Goal: Task Accomplishment & Management: Manage account settings

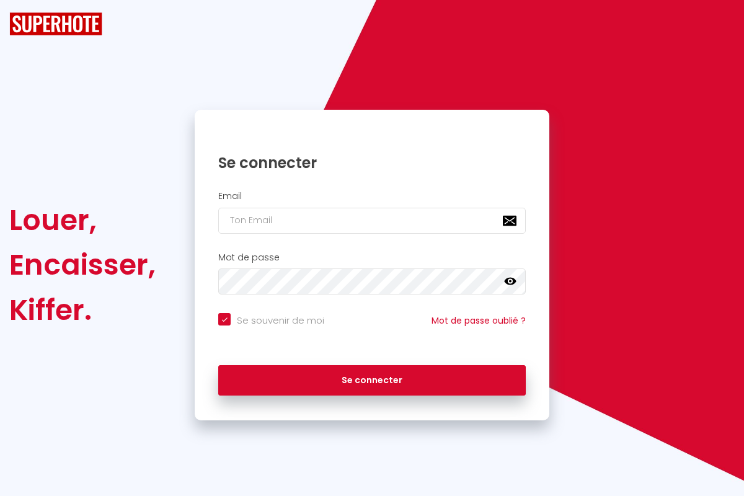
checkbox input "true"
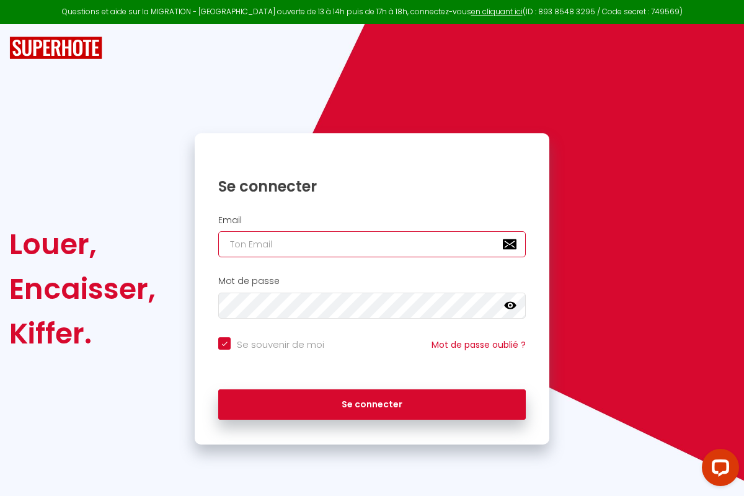
type input "[PERSON_NAME][EMAIL_ADDRESS][PERSON_NAME][DOMAIN_NAME]"
checkbox input "true"
type input "[PERSON_NAME][EMAIL_ADDRESS][PERSON_NAME][DOMAIN_NAME]"
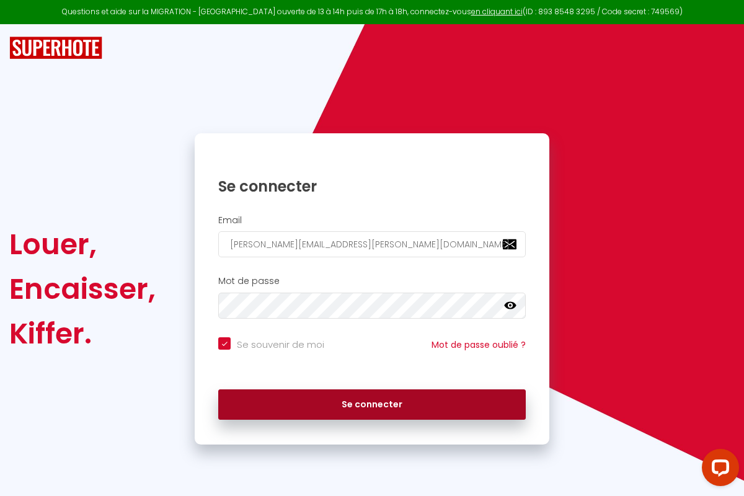
click at [372, 404] on button "Se connecter" at bounding box center [371, 404] width 307 height 31
checkbox input "true"
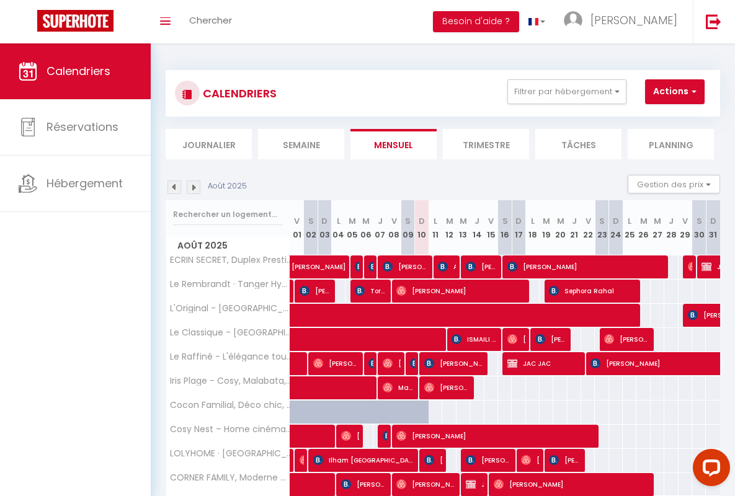
click at [301, 144] on li "Semaine" at bounding box center [301, 144] width 86 height 30
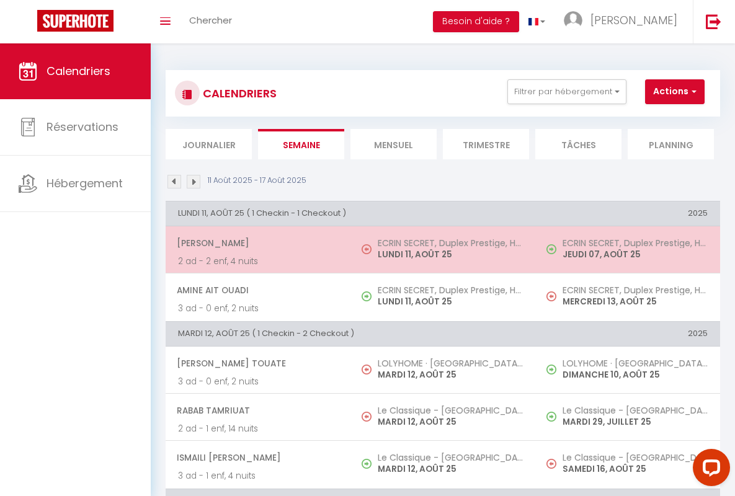
click at [255, 243] on span "[PERSON_NAME]" at bounding box center [257, 243] width 161 height 24
select select "OK"
select select "0"
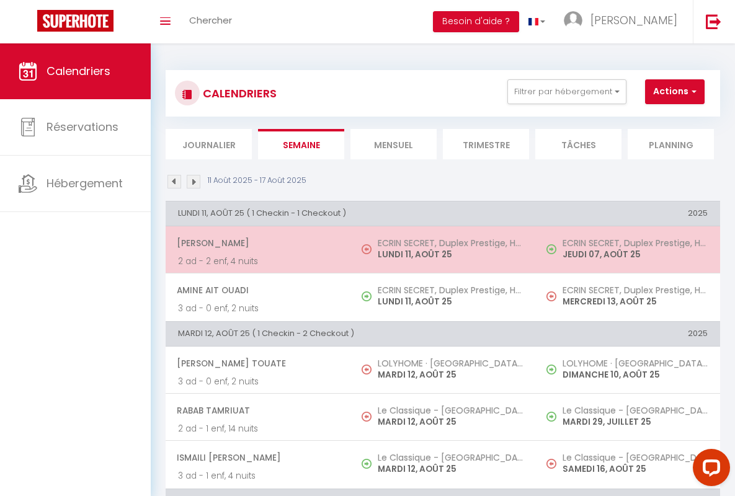
select select "1"
select select
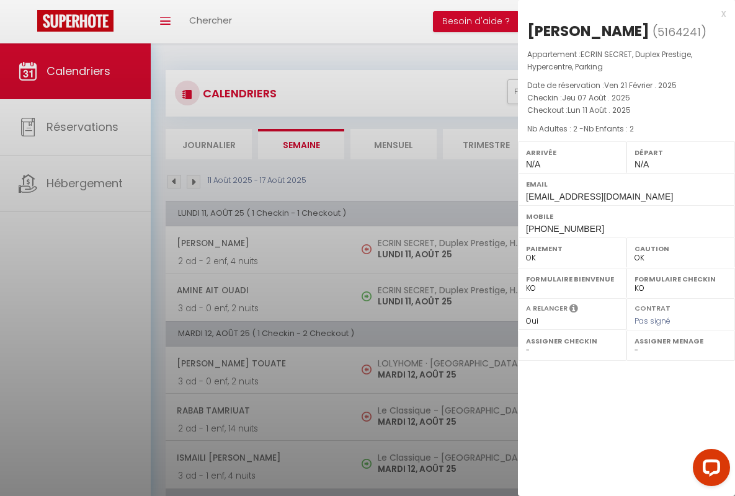
click at [621, 13] on div "x" at bounding box center [622, 13] width 208 height 15
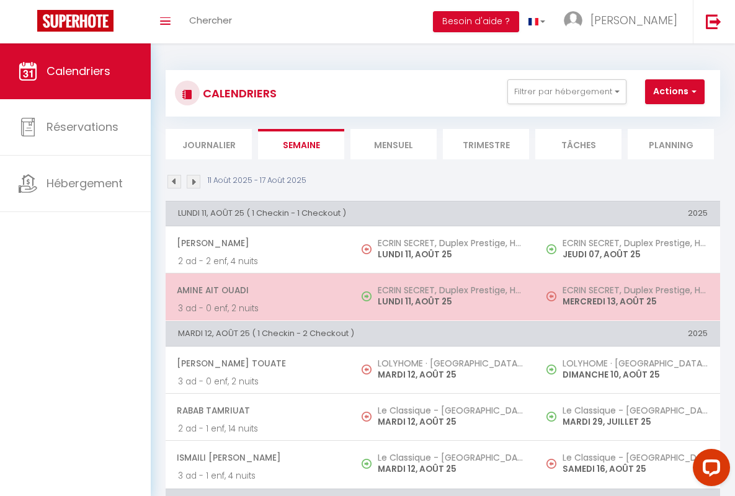
click at [255, 290] on span "Amine Ait Ouadi" at bounding box center [257, 290] width 161 height 24
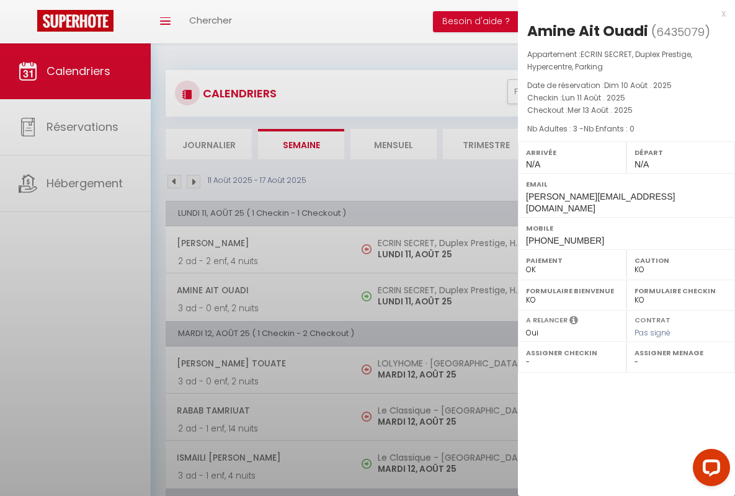
click at [621, 13] on div "x" at bounding box center [622, 13] width 208 height 15
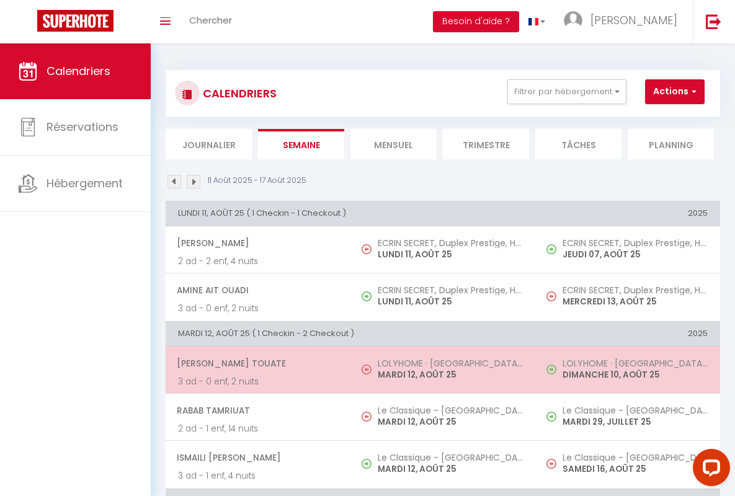
click at [255, 363] on span "[PERSON_NAME] Touate" at bounding box center [257, 363] width 161 height 24
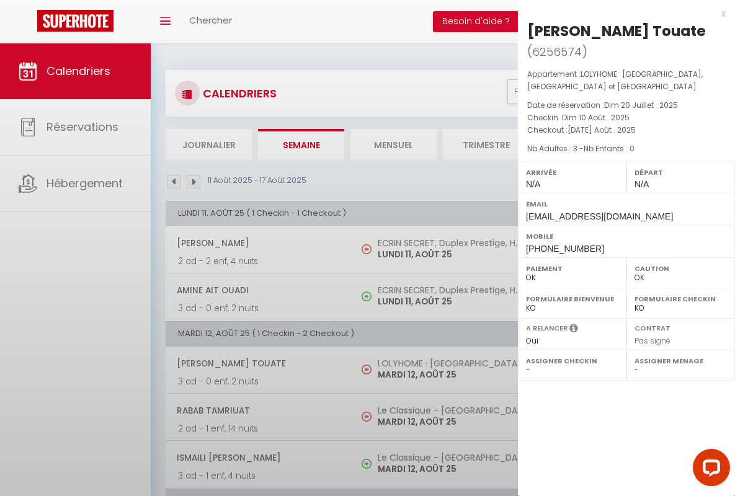
click at [621, 13] on div "x" at bounding box center [622, 13] width 208 height 15
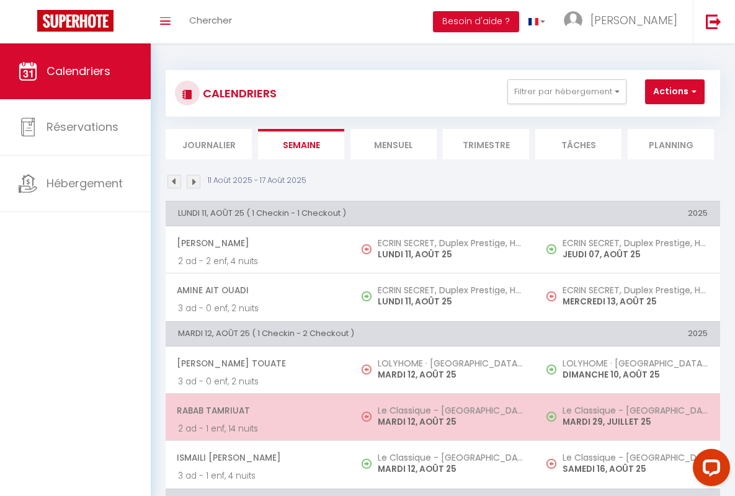
click at [255, 410] on span "rabab tamriuat" at bounding box center [257, 411] width 161 height 24
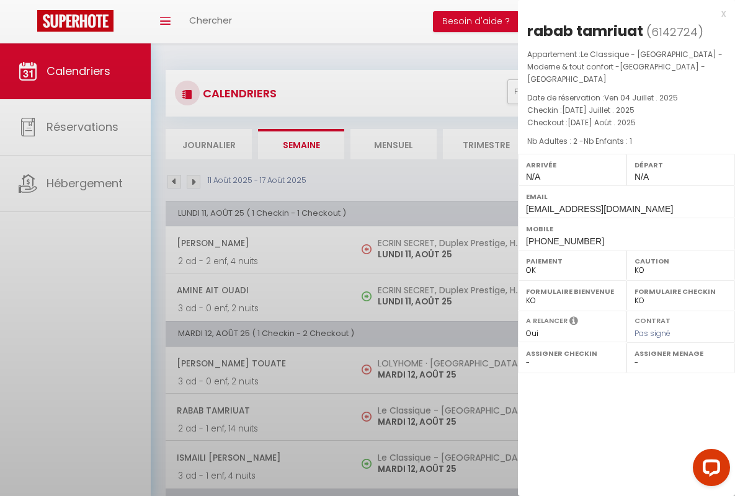
click at [621, 13] on div "x" at bounding box center [622, 13] width 208 height 15
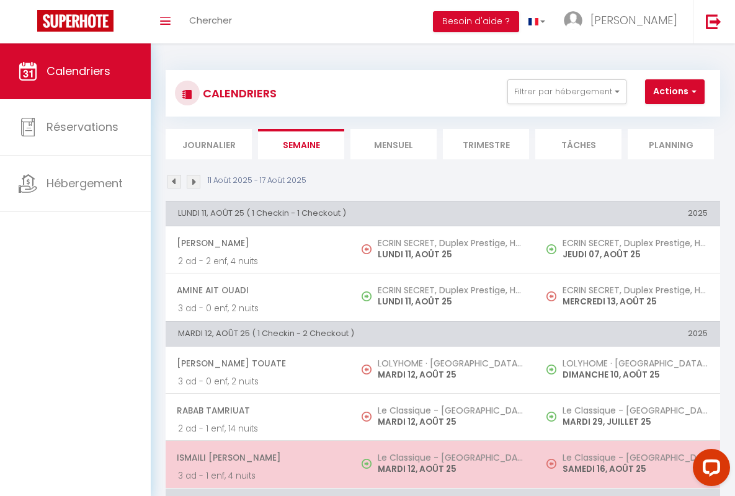
click at [255, 457] on span "ISMAILI [PERSON_NAME]" at bounding box center [257, 458] width 161 height 24
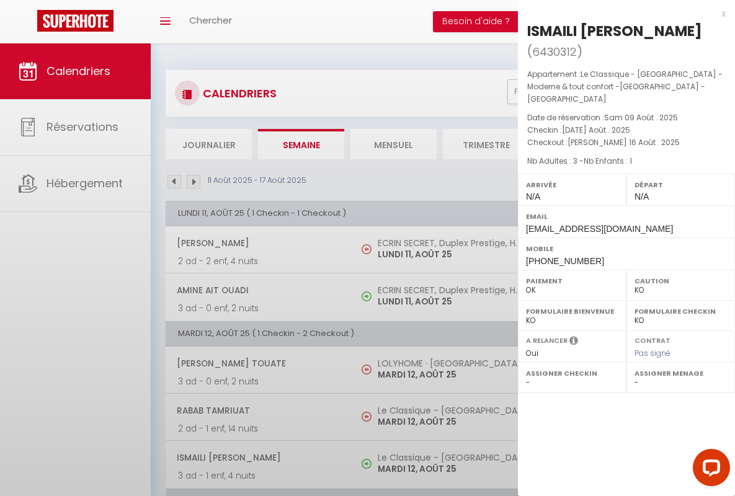
click at [621, 13] on div "x" at bounding box center [622, 13] width 208 height 15
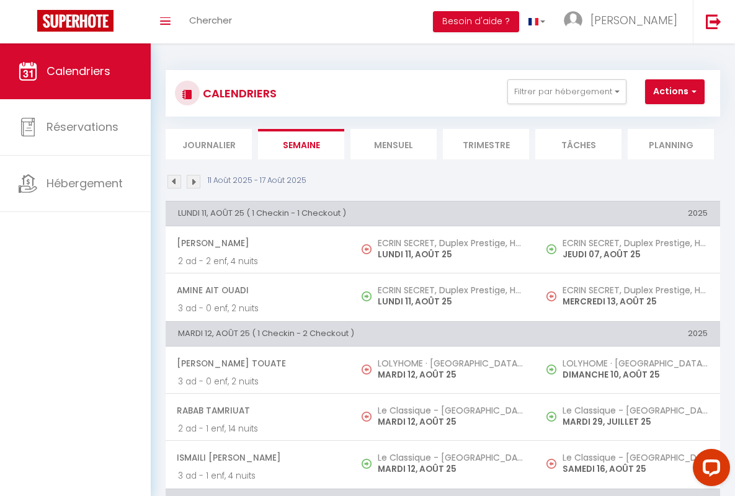
scroll to position [283, 0]
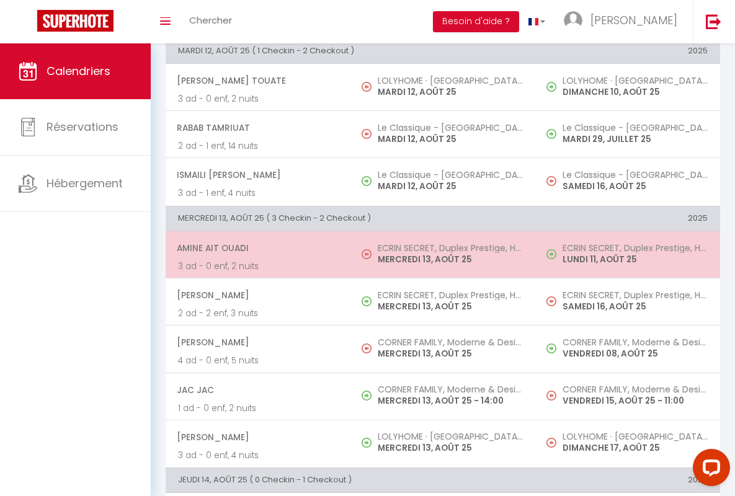
click at [255, 247] on span "Amine Ait Ouadi" at bounding box center [257, 248] width 161 height 24
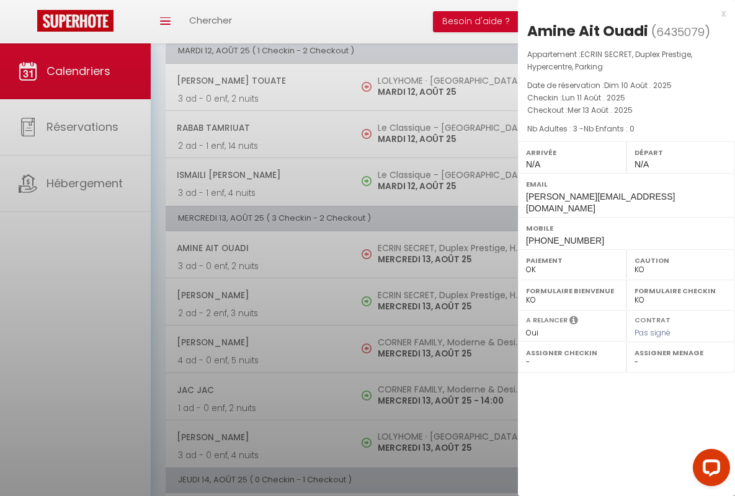
click at [621, 13] on div "x" at bounding box center [622, 13] width 208 height 15
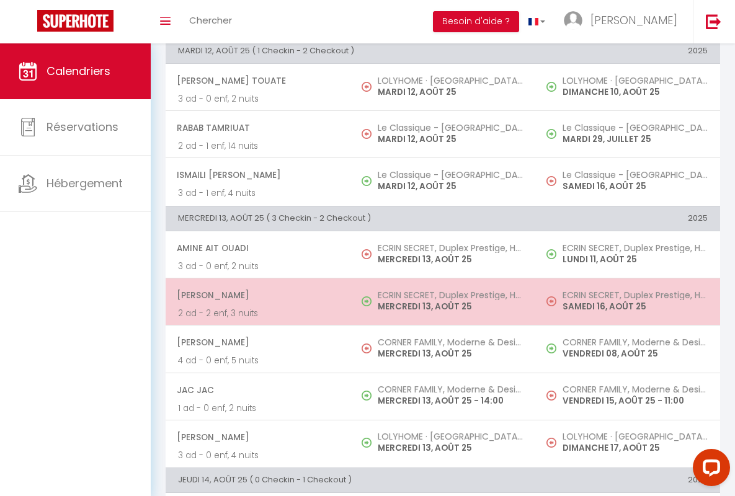
click at [255, 295] on span "[PERSON_NAME]" at bounding box center [257, 295] width 161 height 24
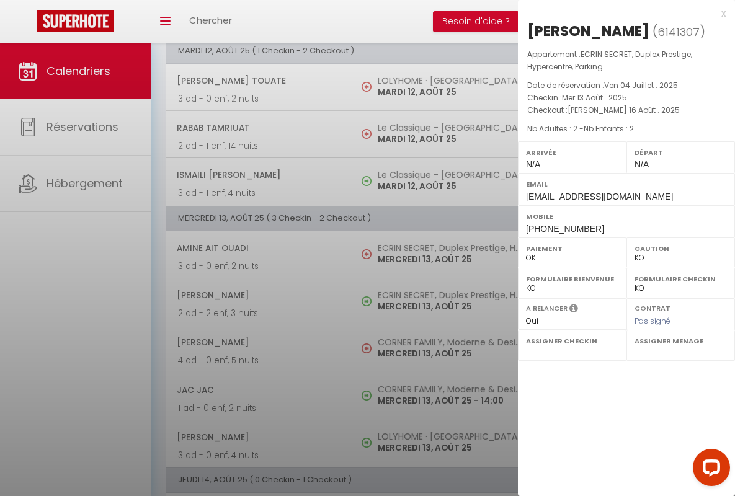
click at [621, 13] on div "x" at bounding box center [622, 13] width 208 height 15
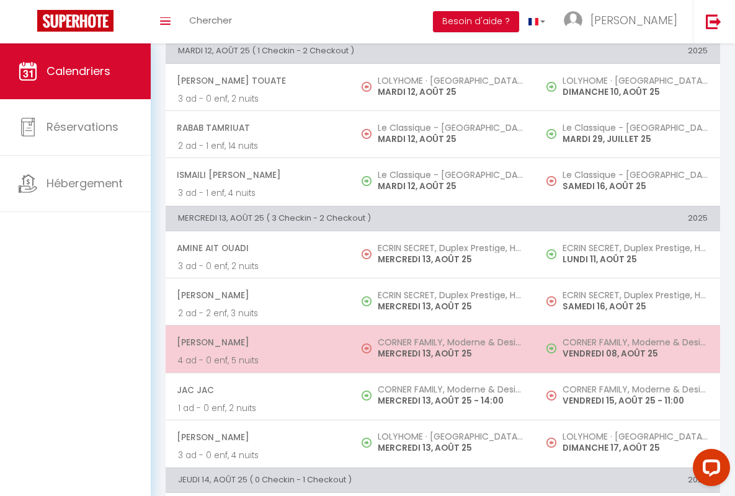
click at [255, 342] on span "[PERSON_NAME]" at bounding box center [257, 342] width 161 height 24
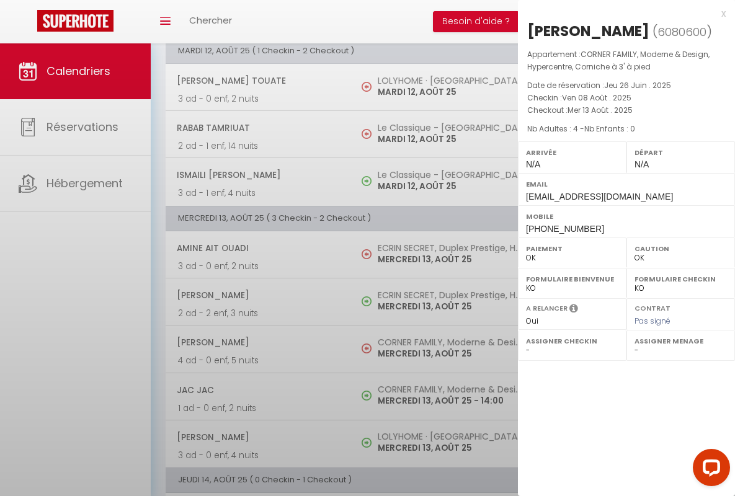
click at [621, 13] on div "x" at bounding box center [622, 13] width 208 height 15
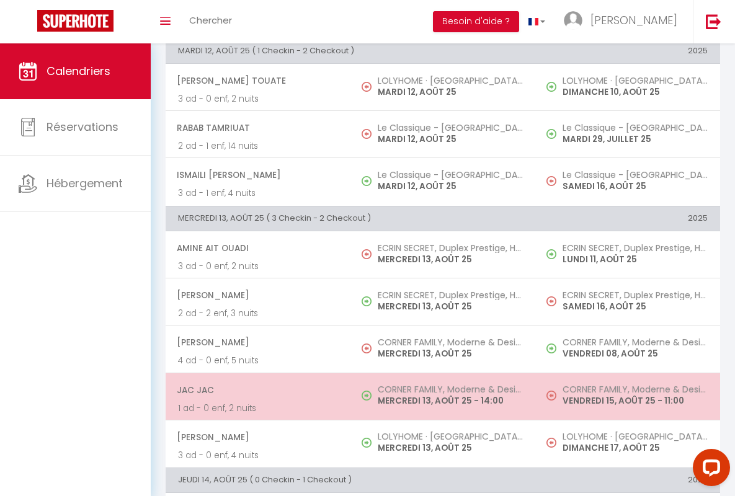
click at [255, 389] on span "JAC JAC" at bounding box center [257, 390] width 161 height 24
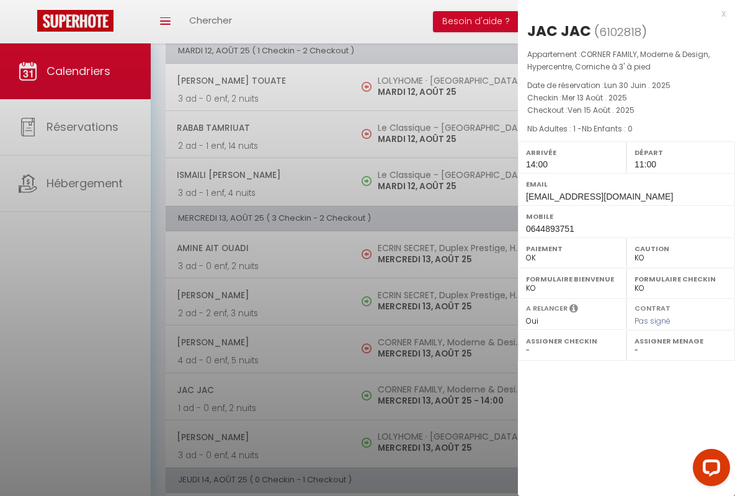
click at [621, 13] on div "x" at bounding box center [622, 13] width 208 height 15
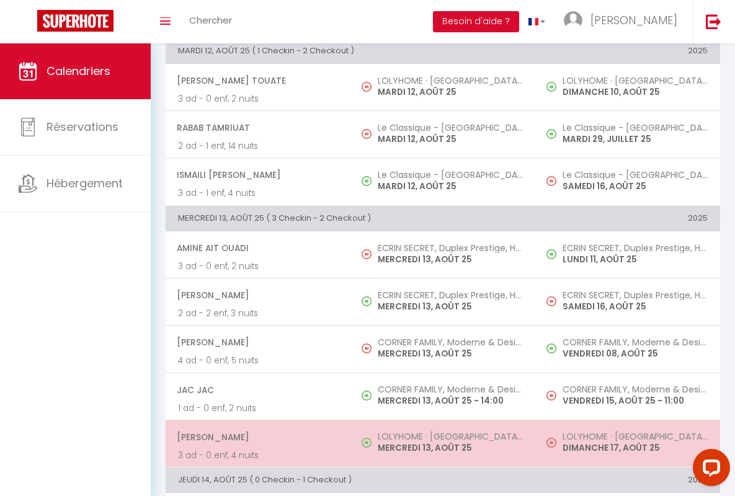
click at [255, 436] on span "[PERSON_NAME]" at bounding box center [257, 437] width 161 height 24
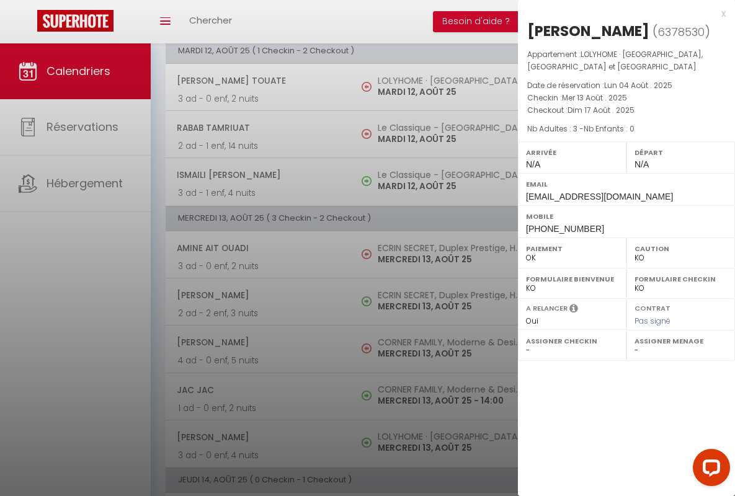
click at [621, 13] on div "x" at bounding box center [622, 13] width 208 height 15
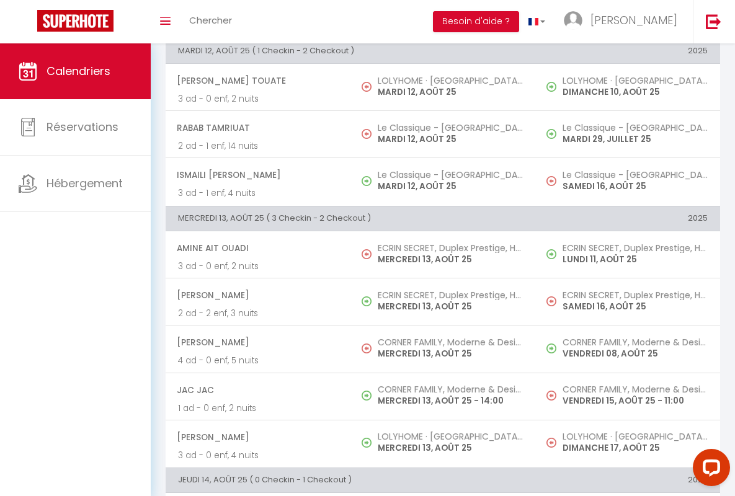
scroll to position [544, 0]
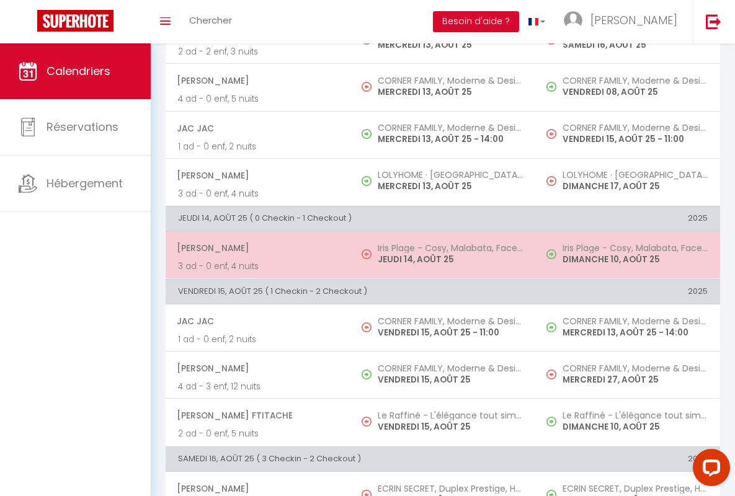
click at [255, 248] on span "[PERSON_NAME]" at bounding box center [257, 248] width 161 height 24
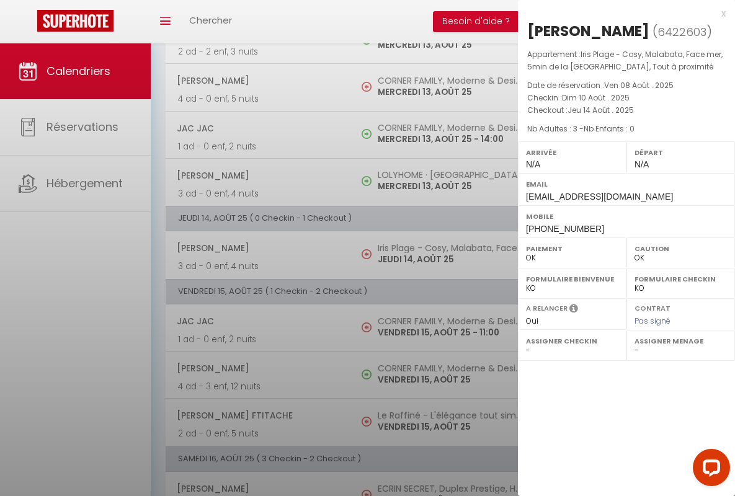
click at [621, 13] on div "x" at bounding box center [622, 13] width 208 height 15
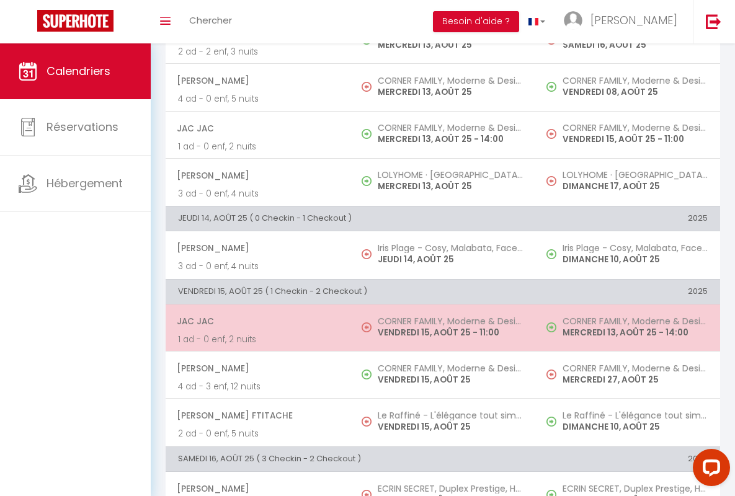
click at [255, 321] on span "JAC JAC" at bounding box center [257, 321] width 161 height 24
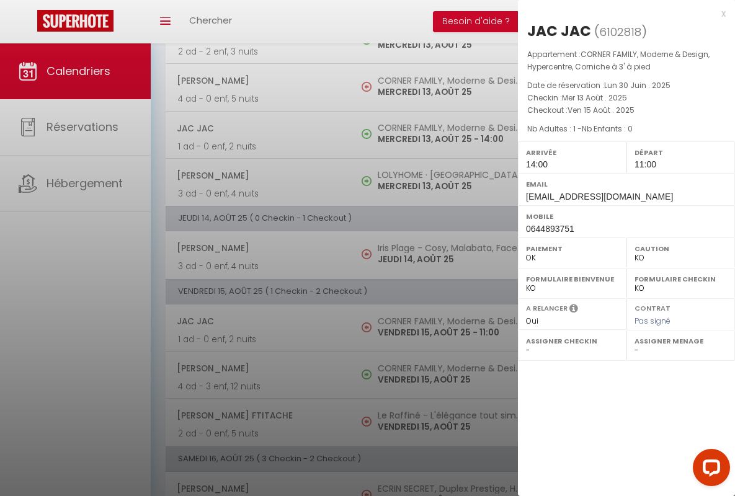
click at [621, 13] on div "x" at bounding box center [622, 13] width 208 height 15
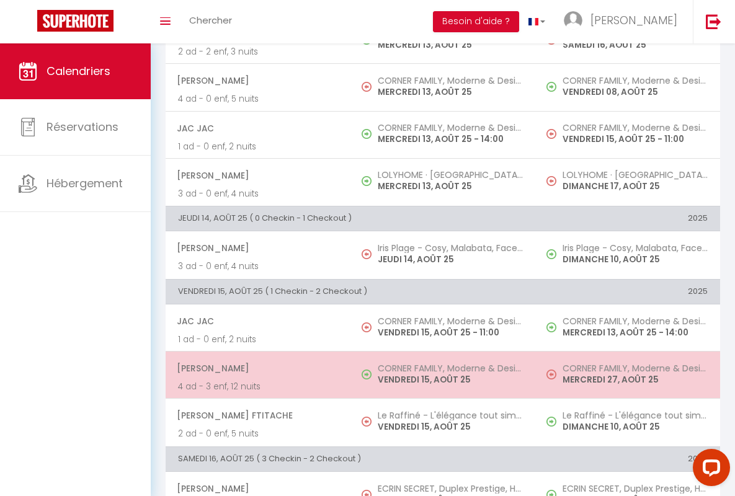
click at [255, 368] on span "[PERSON_NAME]" at bounding box center [257, 368] width 161 height 24
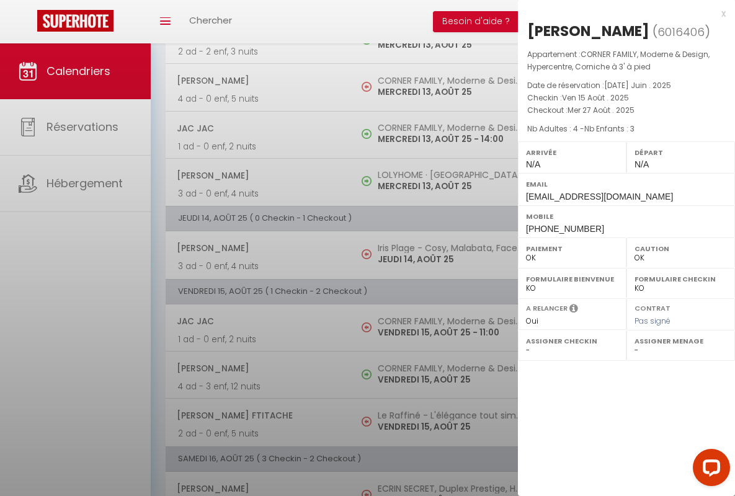
click at [621, 13] on div "x" at bounding box center [622, 13] width 208 height 15
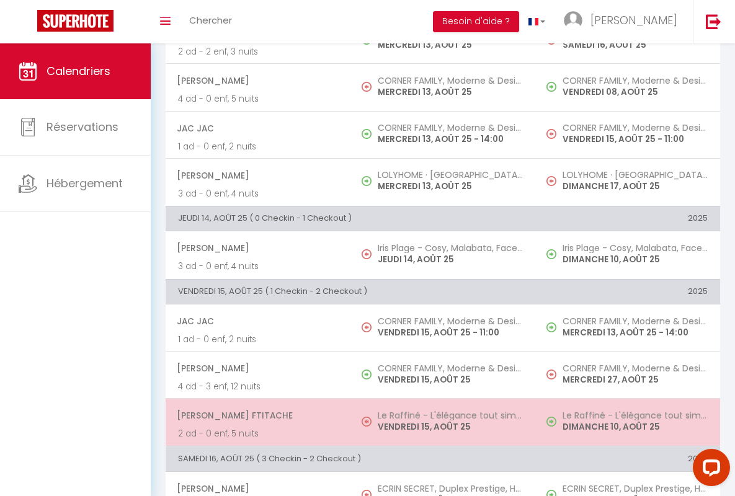
click at [255, 415] on span "[PERSON_NAME] Ftitache" at bounding box center [257, 416] width 161 height 24
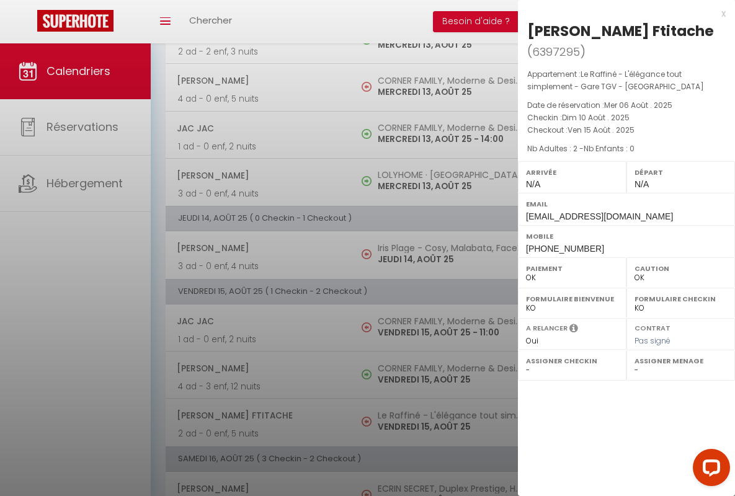
click at [621, 13] on div "x" at bounding box center [622, 13] width 208 height 15
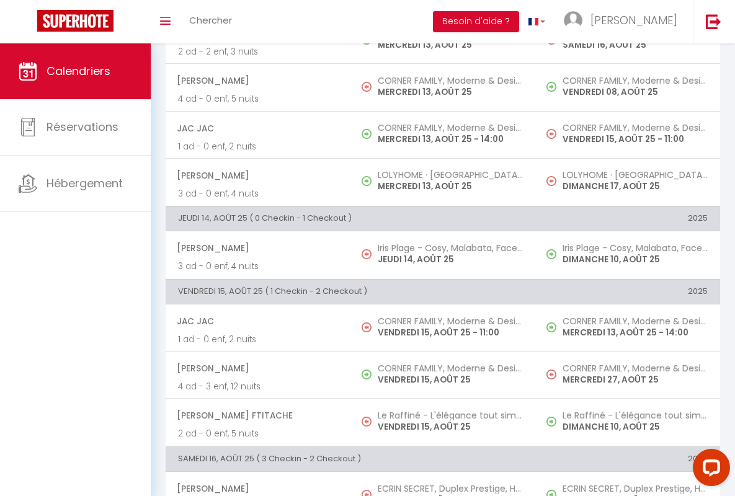
scroll to position [549, 0]
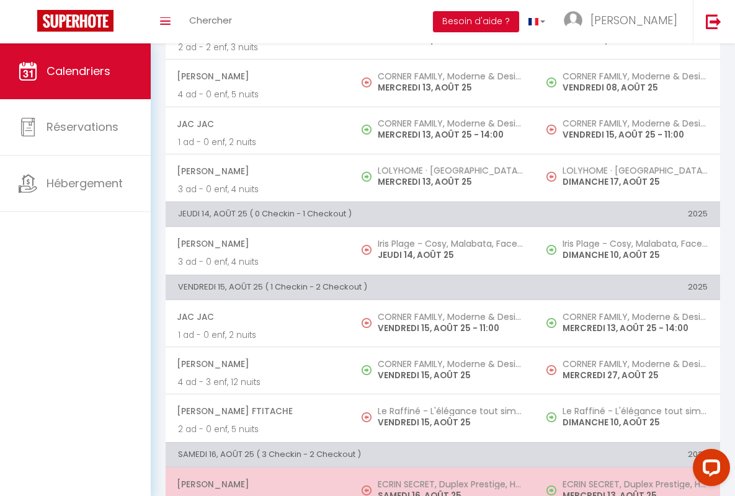
click at [255, 484] on span "[PERSON_NAME]" at bounding box center [257, 484] width 161 height 24
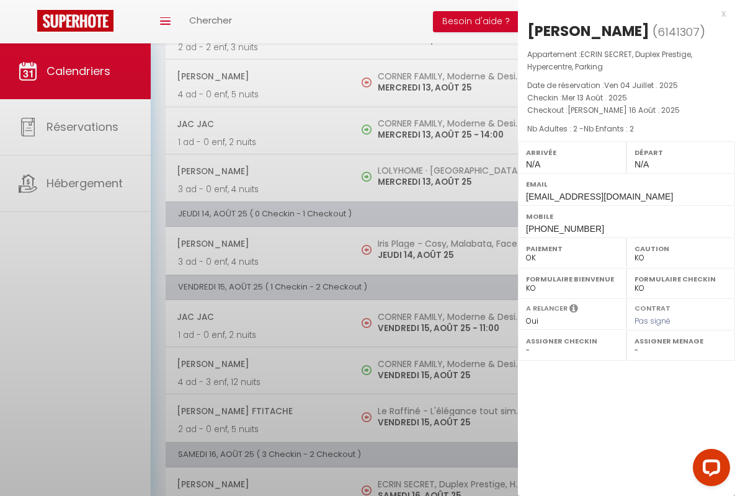
click at [621, 13] on div "x" at bounding box center [622, 13] width 208 height 15
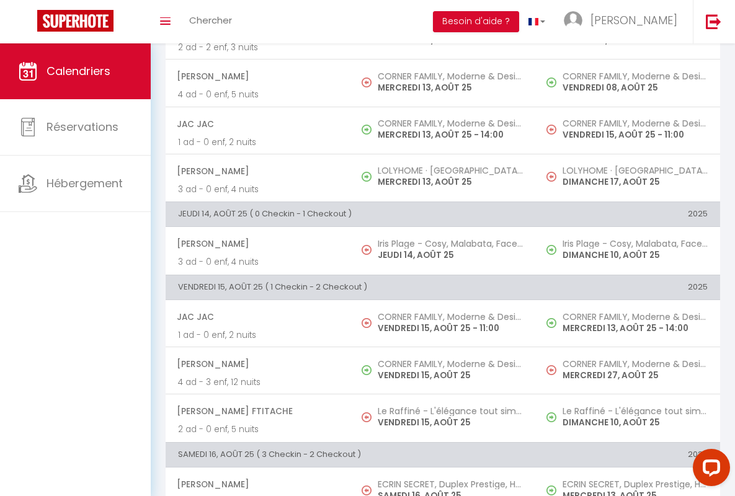
scroll to position [832, 0]
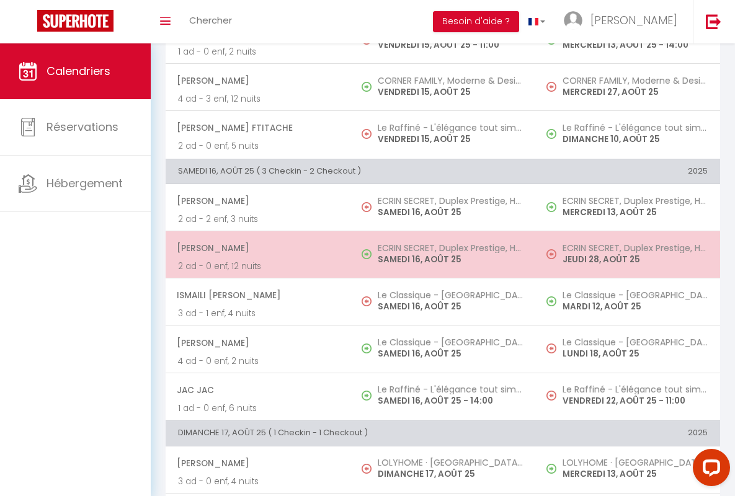
click at [255, 248] on span "[PERSON_NAME]" at bounding box center [257, 248] width 161 height 24
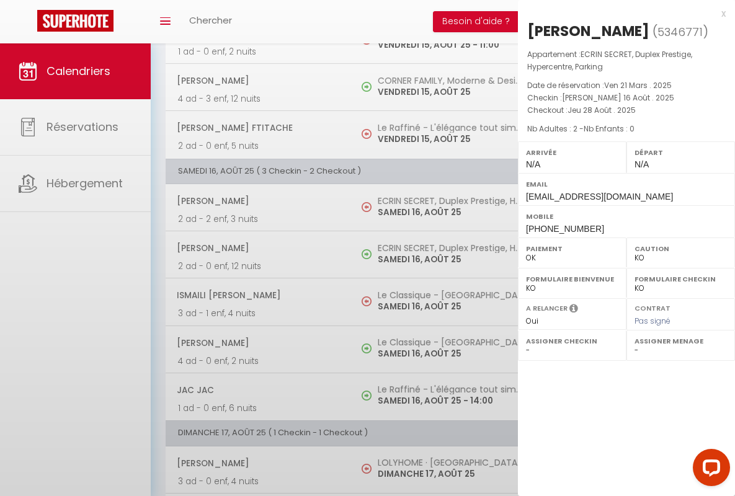
click at [621, 13] on div "x" at bounding box center [622, 13] width 208 height 15
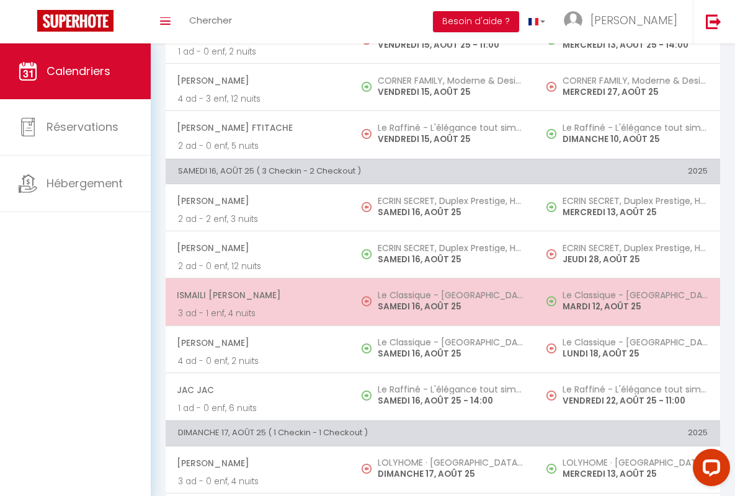
click at [255, 295] on span "ISMAILI [PERSON_NAME]" at bounding box center [257, 295] width 161 height 24
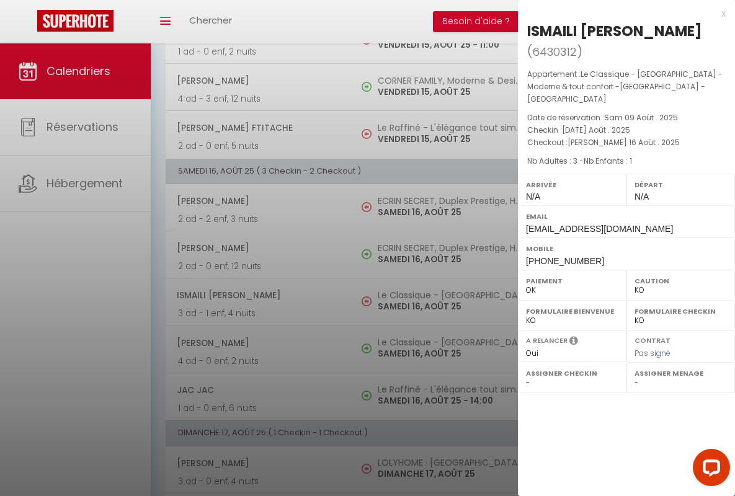
click at [621, 13] on div "x" at bounding box center [622, 13] width 208 height 15
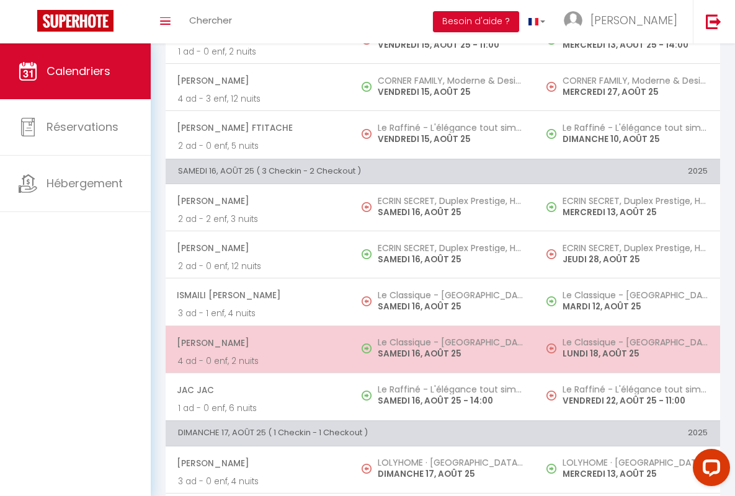
click at [255, 342] on span "[PERSON_NAME]" at bounding box center [257, 343] width 161 height 24
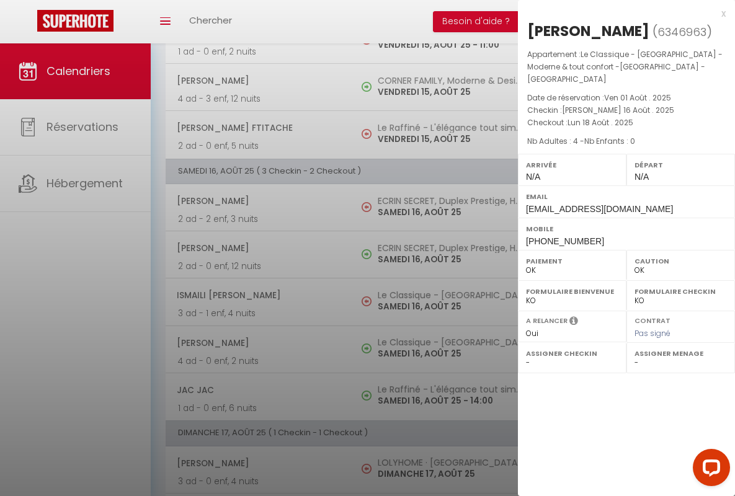
click at [621, 13] on div "x" at bounding box center [622, 13] width 208 height 15
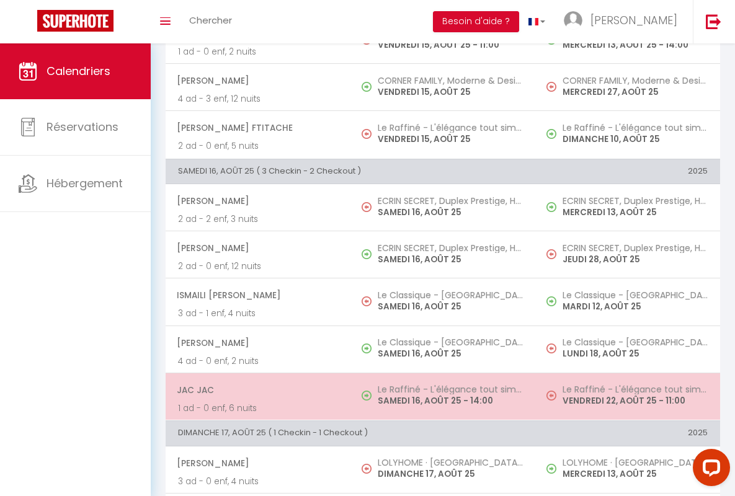
click at [255, 389] on span "JAC JAC" at bounding box center [257, 390] width 161 height 24
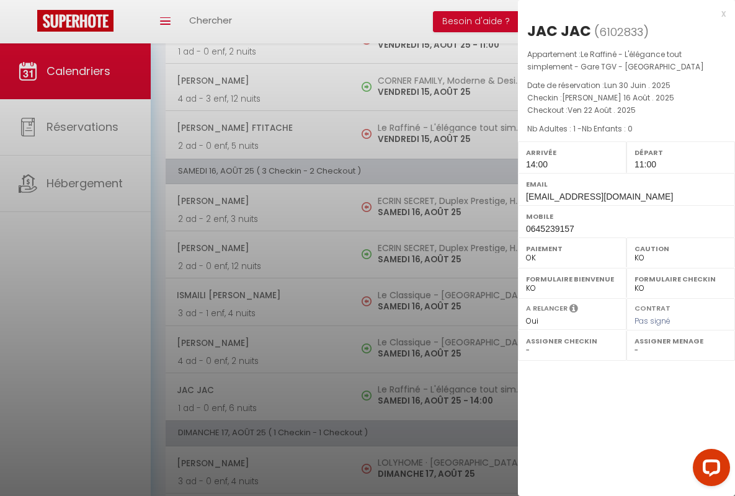
click at [621, 13] on div "x" at bounding box center [622, 13] width 208 height 15
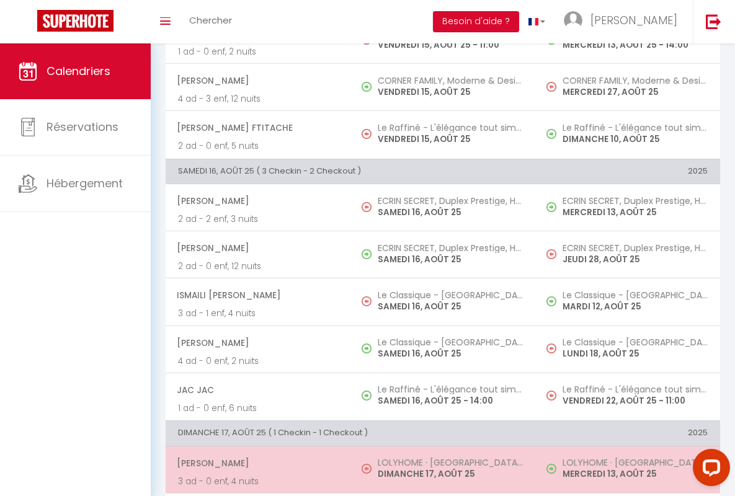
click at [255, 462] on span "[PERSON_NAME]" at bounding box center [257, 463] width 161 height 24
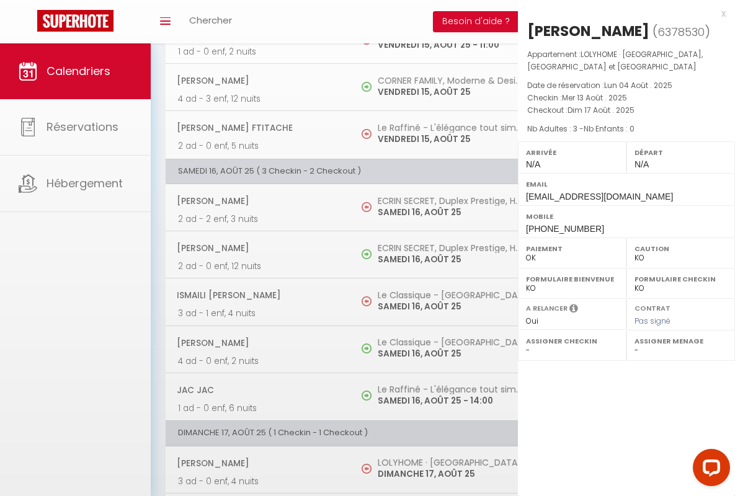
click at [621, 13] on div "x" at bounding box center [622, 13] width 208 height 15
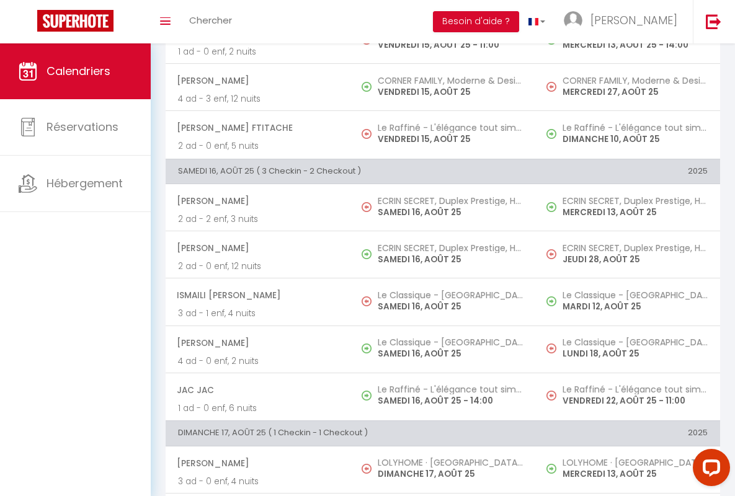
scroll to position [901, 0]
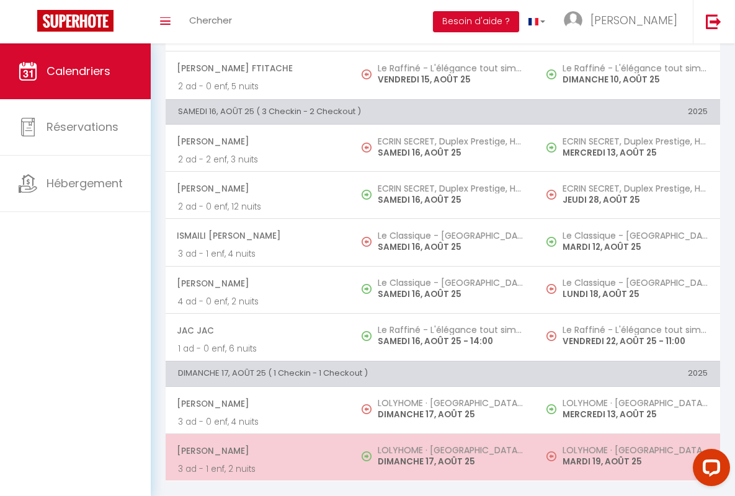
click at [255, 441] on span "[PERSON_NAME]" at bounding box center [257, 451] width 161 height 24
select select "OK"
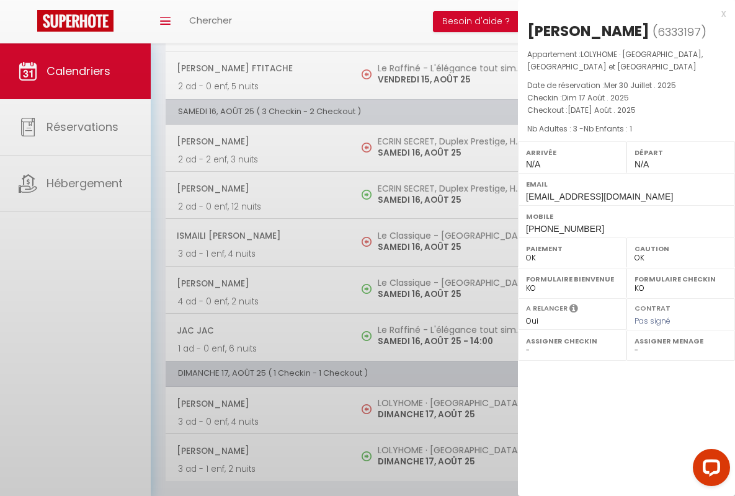
click at [621, 13] on div "x" at bounding box center [622, 13] width 208 height 15
